Goal: Task Accomplishment & Management: Manage account settings

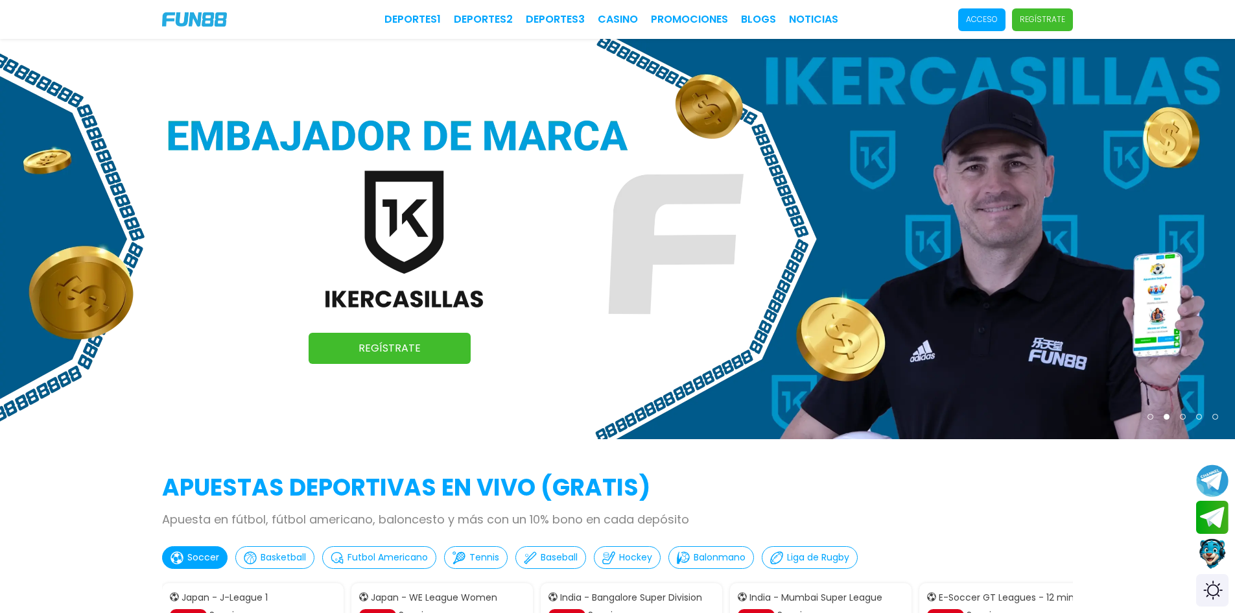
click at [978, 19] on p "Acceso" at bounding box center [982, 20] width 32 height 12
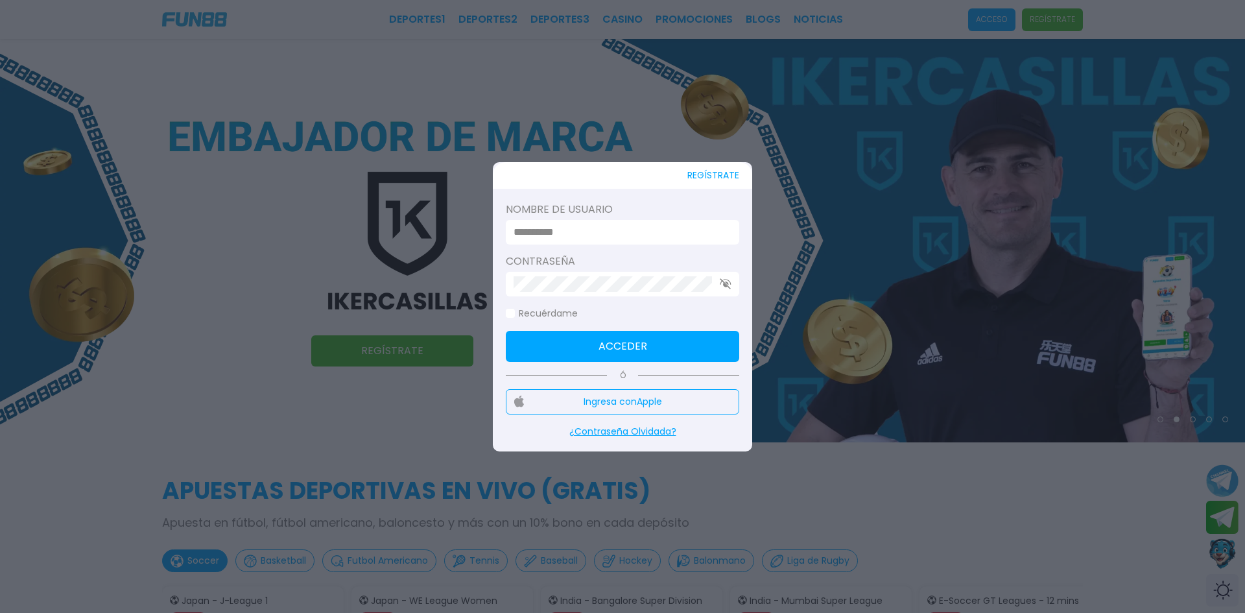
click at [655, 202] on label "Nombre de usuario" at bounding box center [622, 210] width 233 height 16
click at [639, 217] on label "Nombre de usuario" at bounding box center [622, 210] width 233 height 16
click at [647, 200] on div "REGÍSTRATE Nombre de usuario Contraseña Recuérdame Acceder Ó Ingresa con Apple …" at bounding box center [622, 306] width 259 height 289
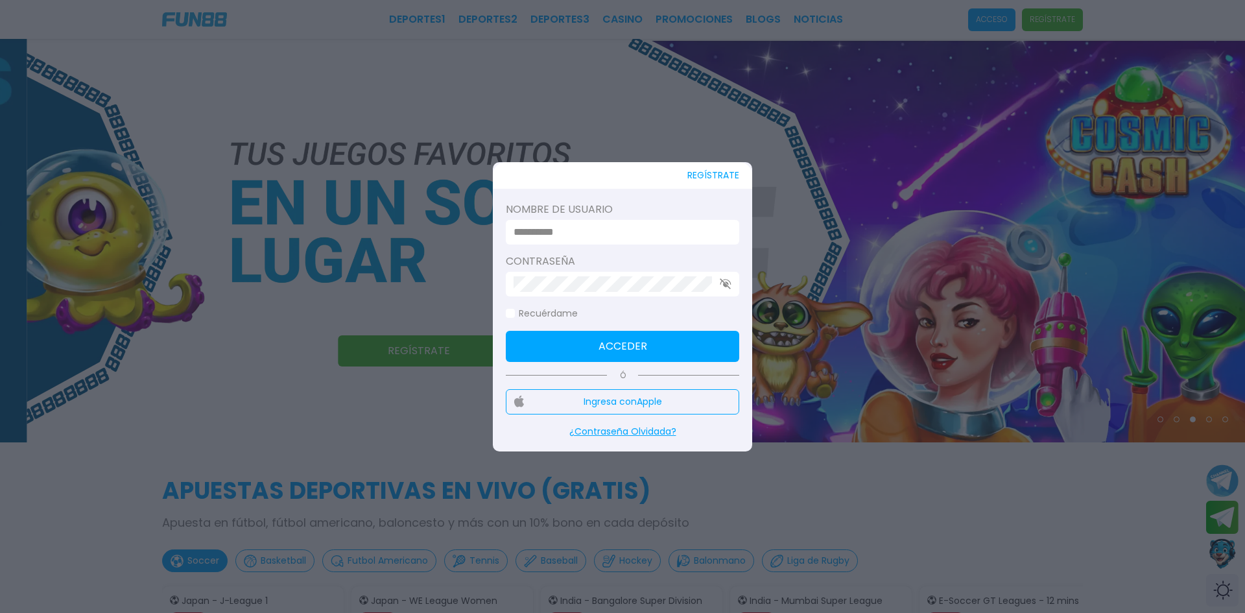
click at [645, 347] on button "Acceder" at bounding box center [622, 346] width 233 height 31
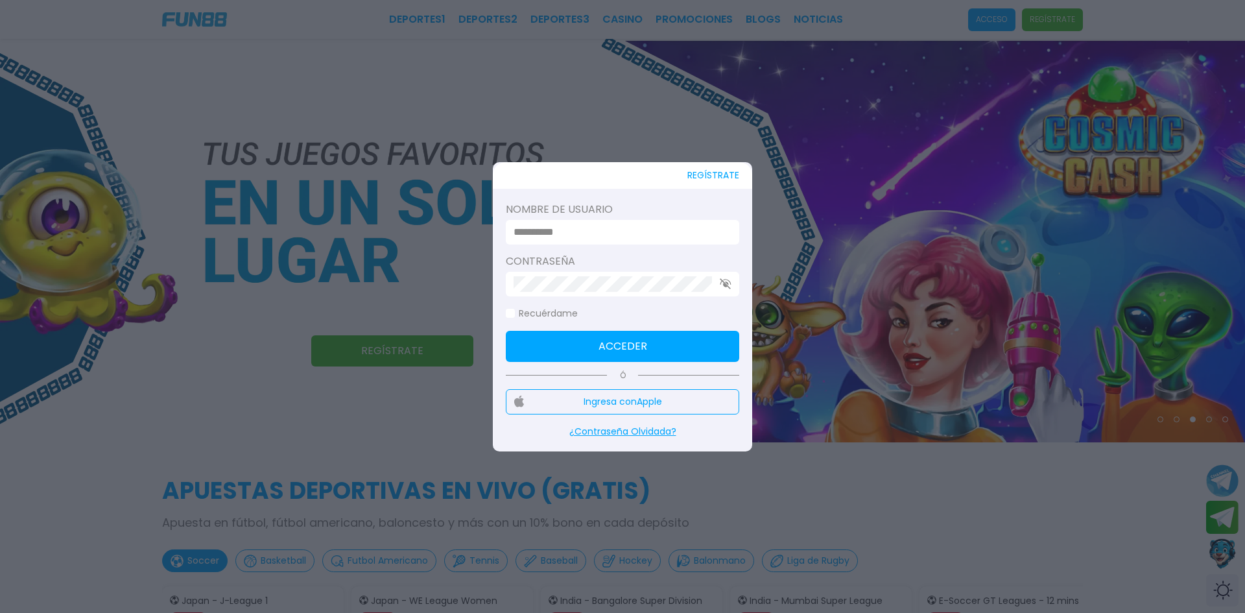
click at [648, 407] on button "Ingresa con Apple" at bounding box center [622, 401] width 233 height 25
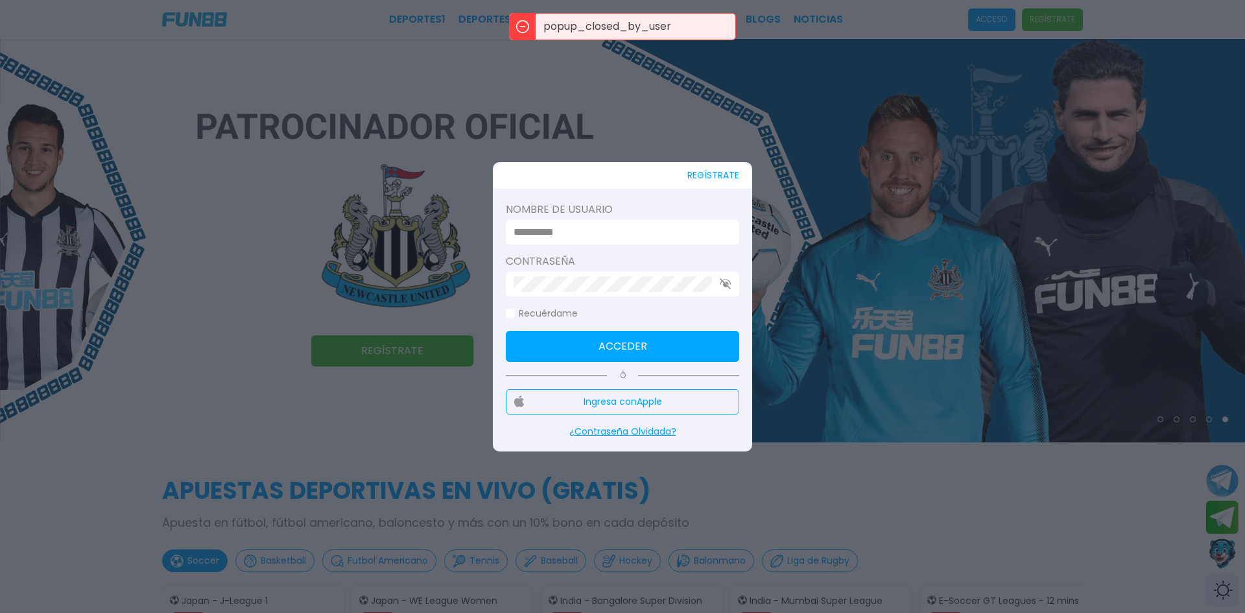
click at [641, 226] on input at bounding box center [619, 232] width 210 height 16
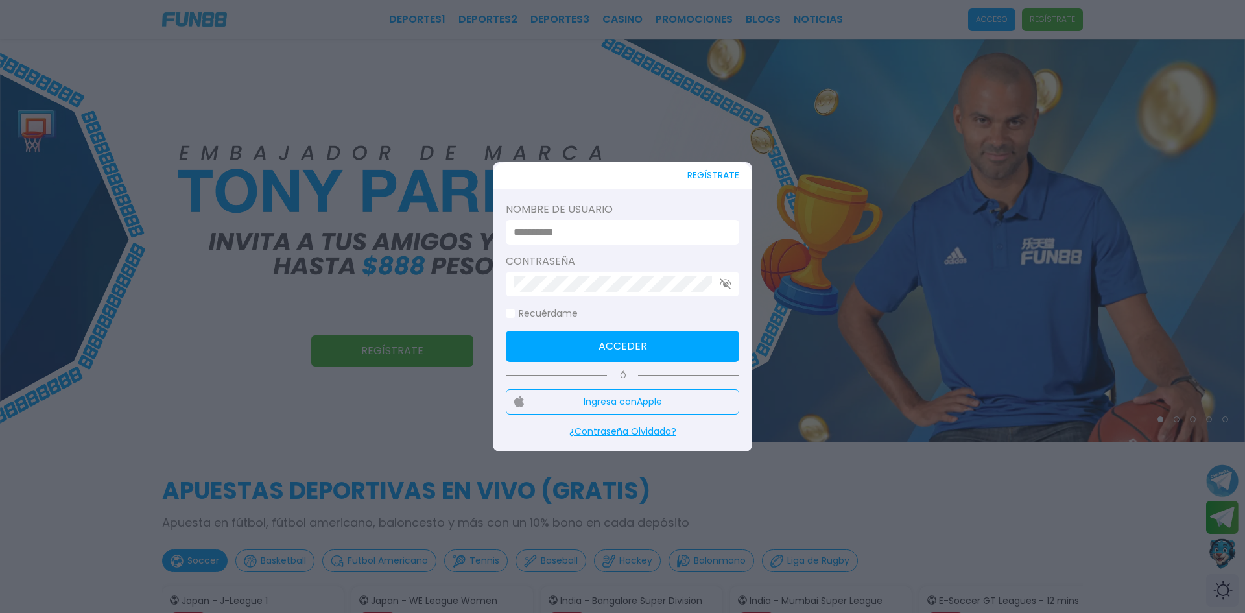
type input "**********"
click button "Acceder" at bounding box center [622, 346] width 233 height 31
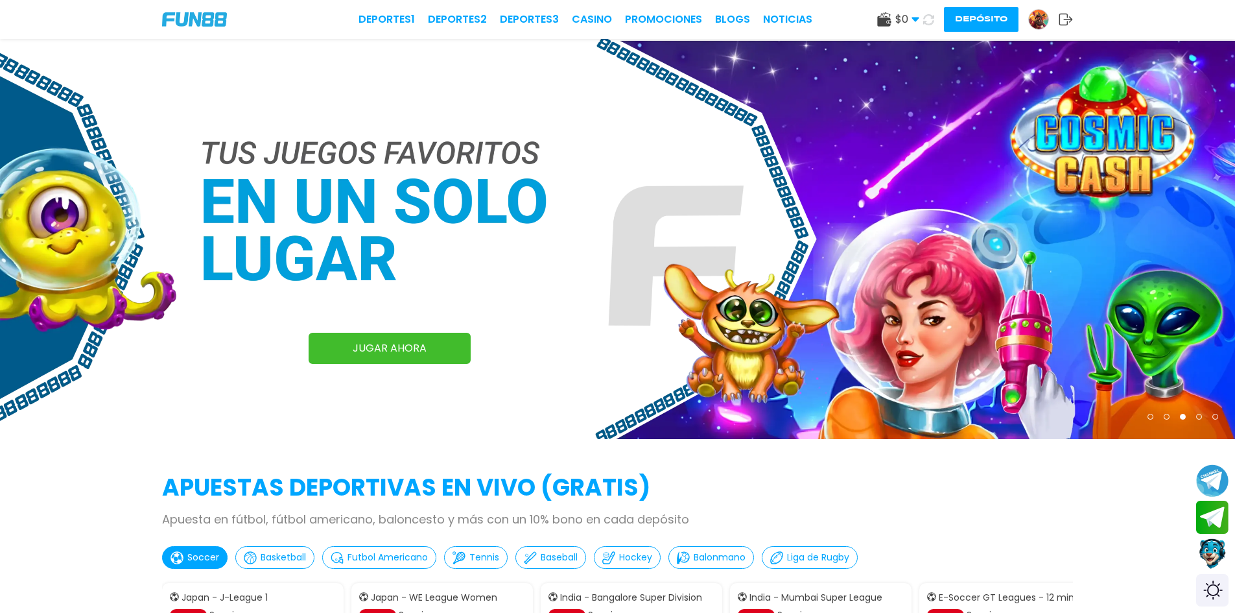
click at [892, 20] on div "$ 0 Dinero Real $ 0 Depósito Retiro" at bounding box center [898, 20] width 42 height 16
click at [888, 20] on use at bounding box center [884, 19] width 14 height 14
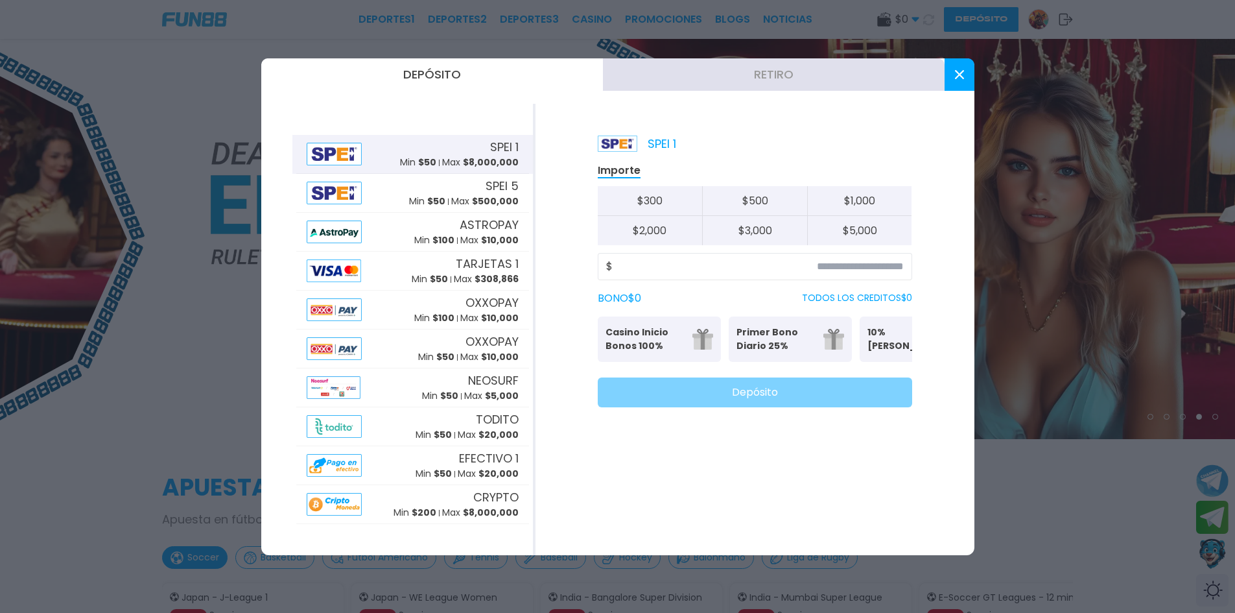
click at [950, 73] on button at bounding box center [960, 74] width 30 height 32
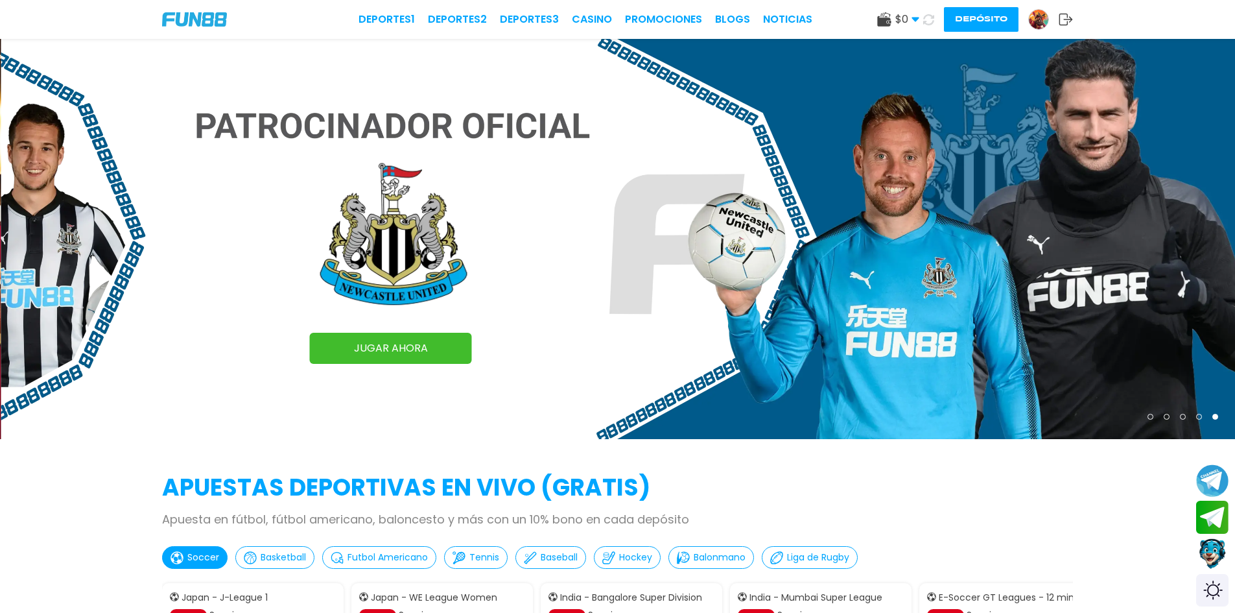
click at [1029, 18] on div at bounding box center [1039, 19] width 21 height 21
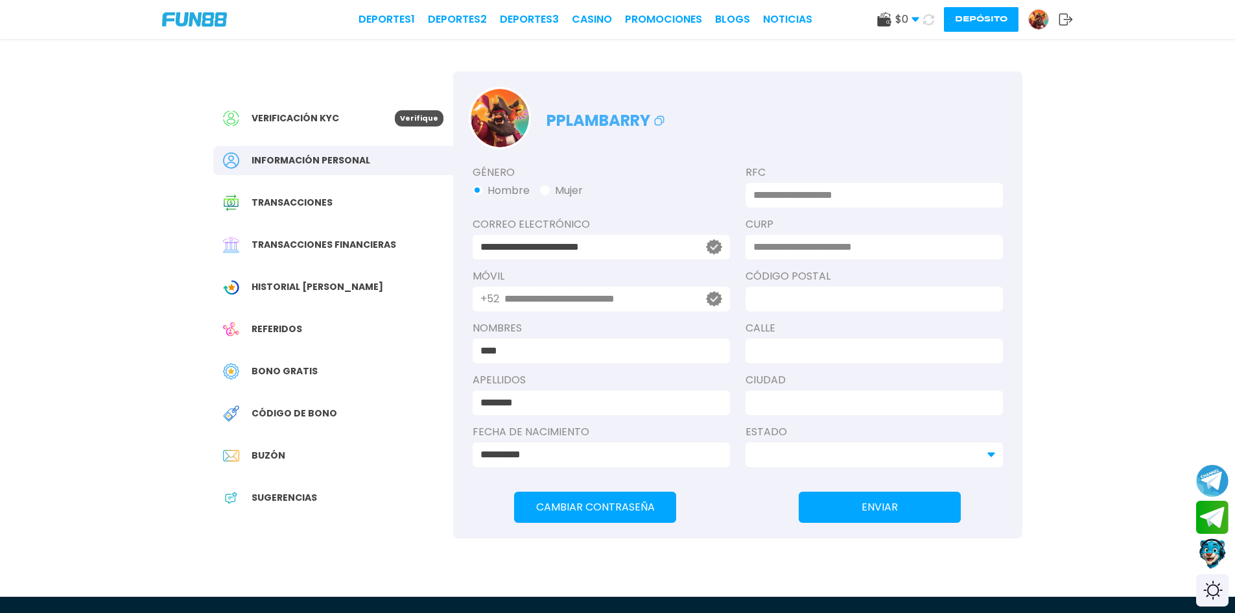
click at [314, 125] on div "Verificación KYC" at bounding box center [309, 118] width 172 height 16
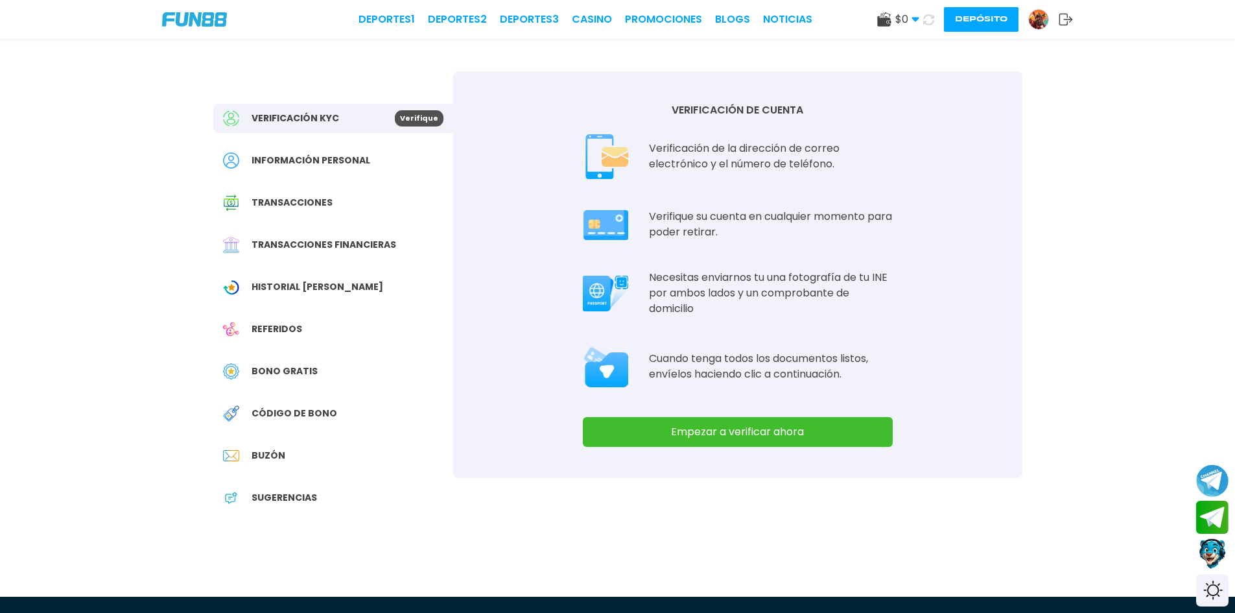
click at [323, 283] on span "Historial [PERSON_NAME]" at bounding box center [318, 287] width 132 height 14
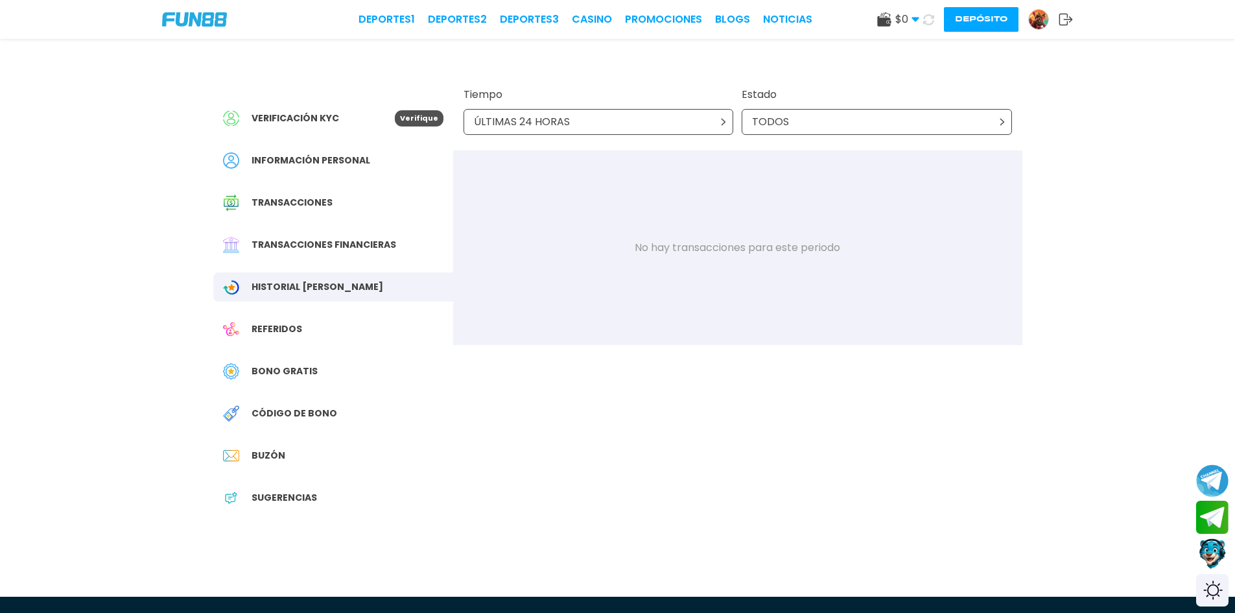
click at [280, 370] on span "Bono Gratis" at bounding box center [285, 371] width 66 height 14
